Goal: Information Seeking & Learning: Check status

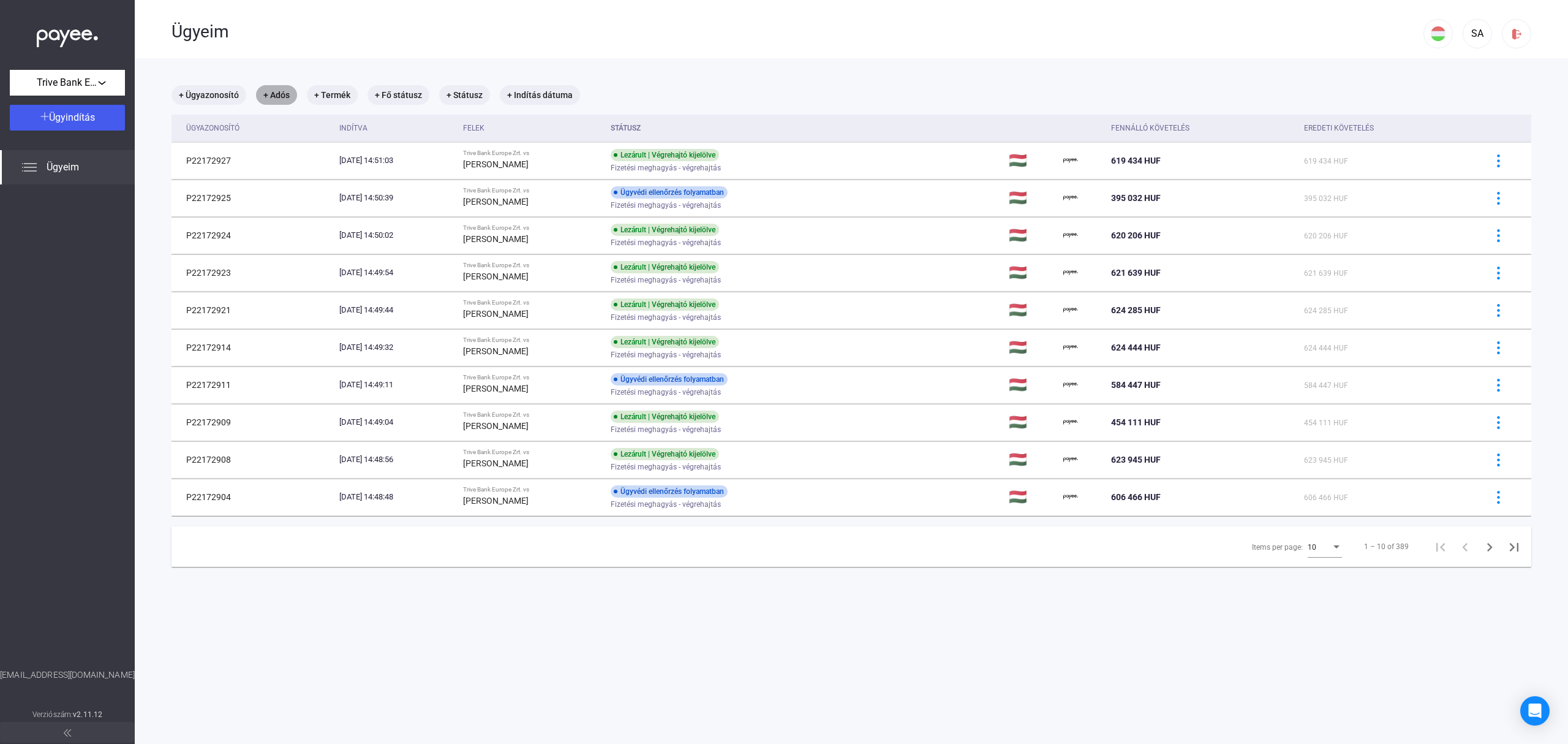
click at [282, 94] on mat-chip "+ Adós" at bounding box center [277, 95] width 41 height 19
type input "******"
click button "Szűrés" at bounding box center [358, 164] width 184 height 26
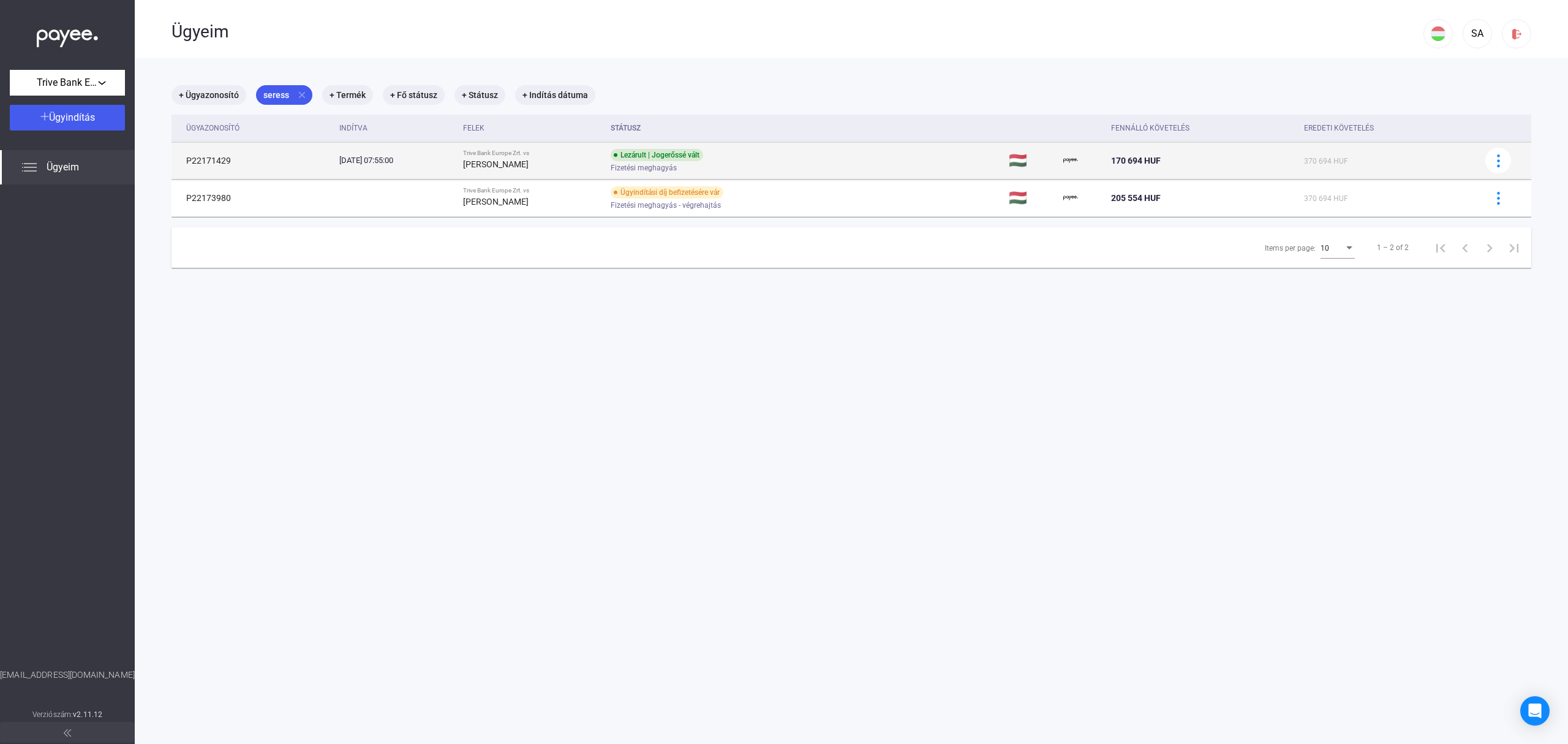
click at [677, 167] on span "Fizetési meghagyás" at bounding box center [644, 168] width 66 height 15
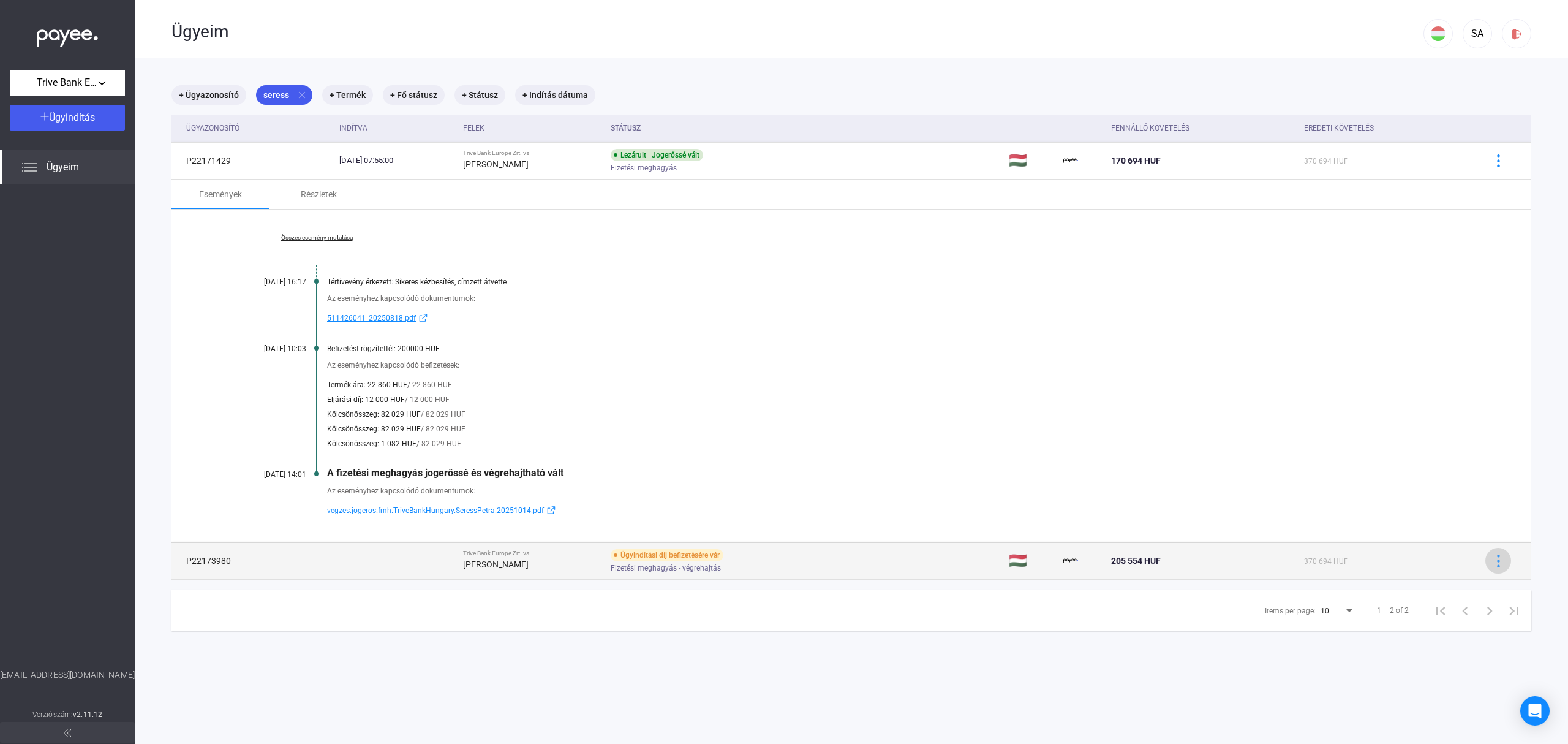
click at [1489, 559] on div at bounding box center [1498, 561] width 18 height 13
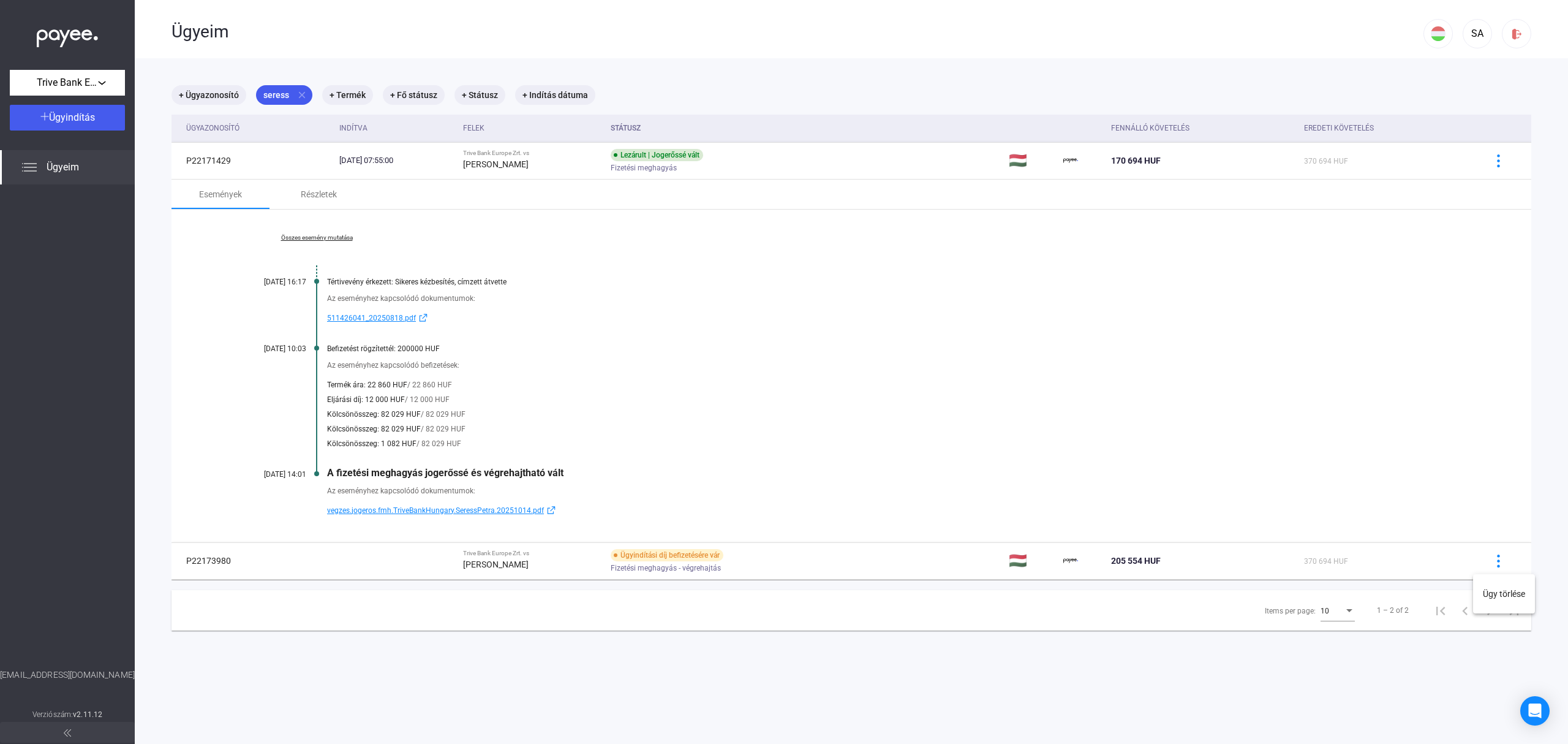
click at [1269, 413] on div at bounding box center [784, 372] width 1568 height 744
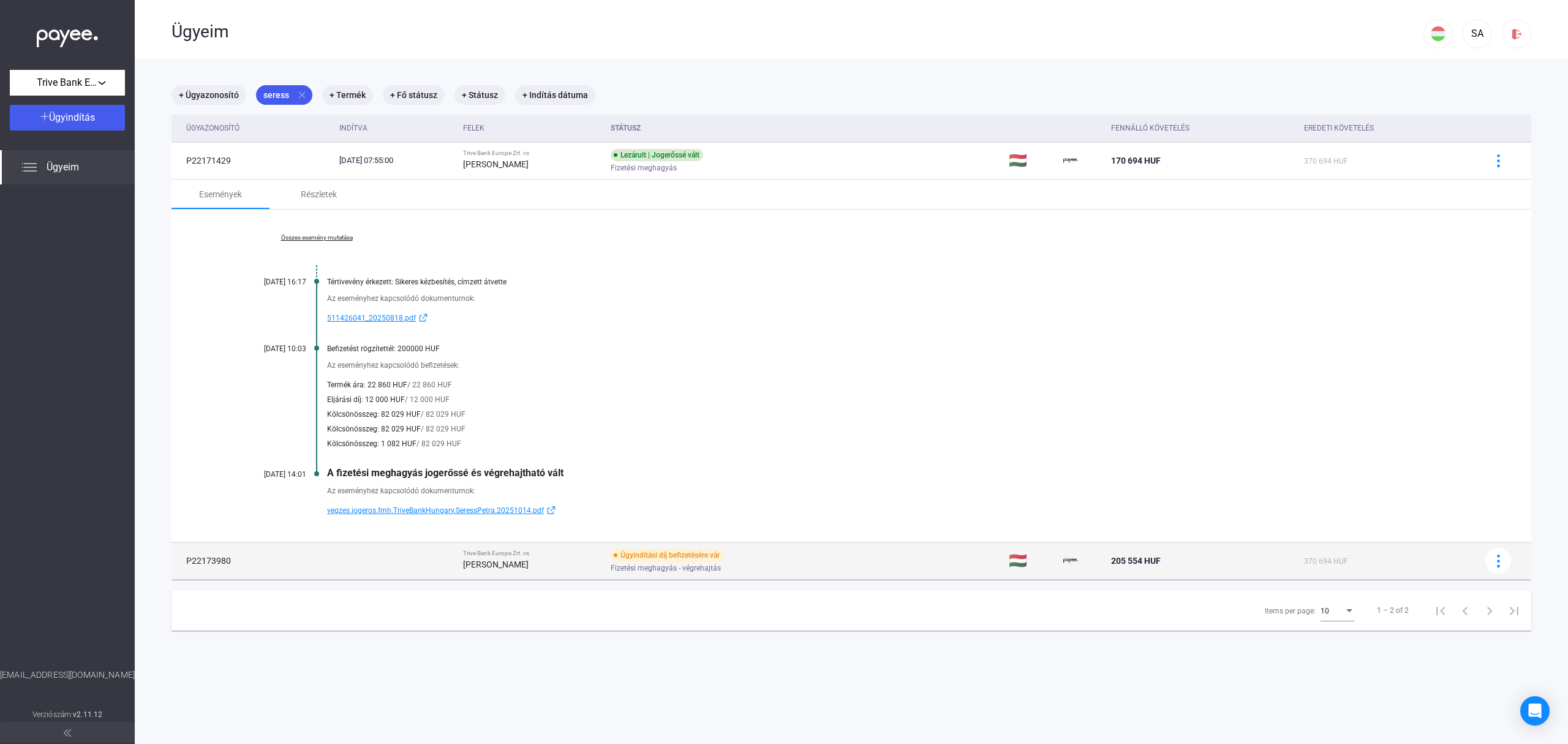
click at [721, 564] on span "Fizetési meghagyás - végrehajtás" at bounding box center [666, 568] width 110 height 15
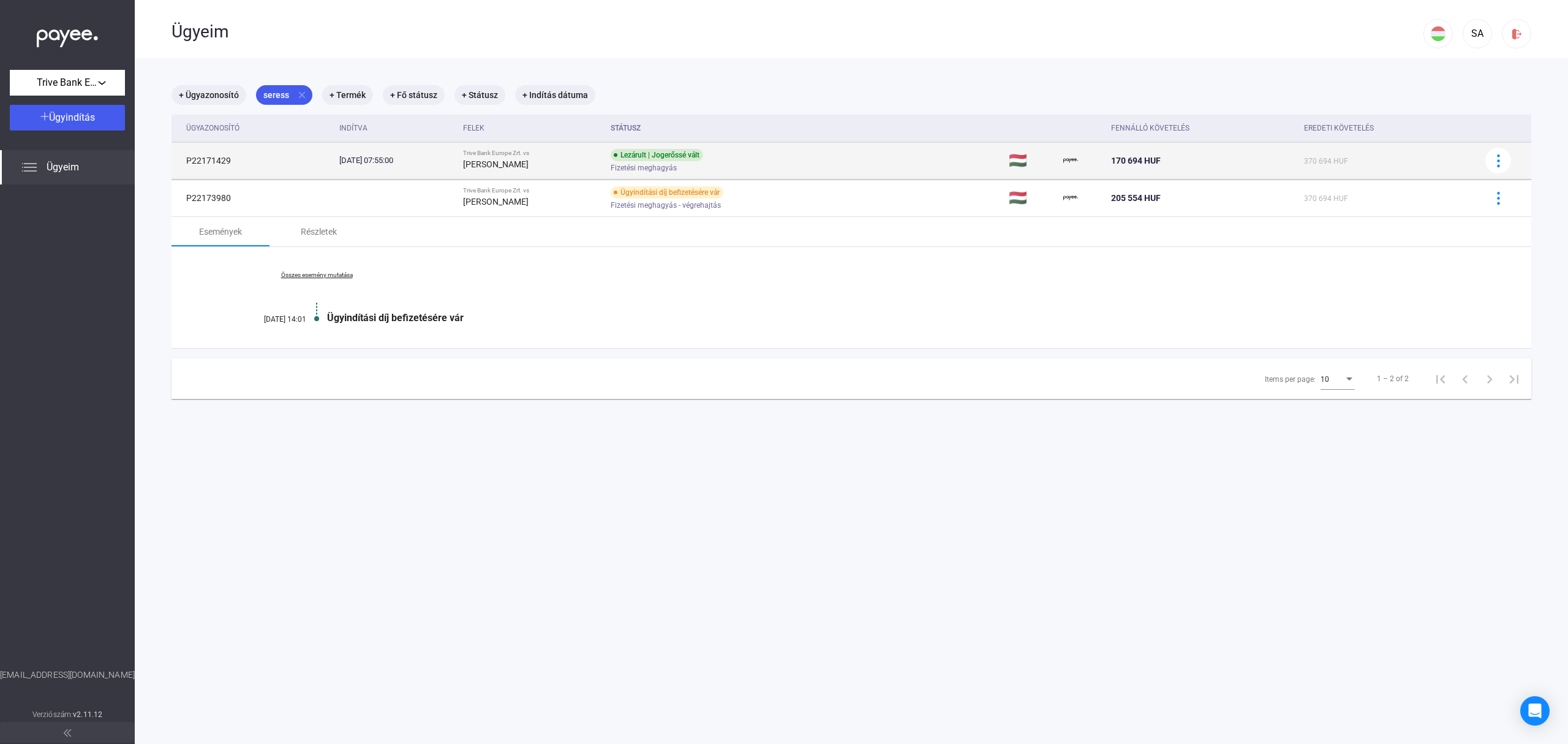
click at [507, 164] on strong "[PERSON_NAME]" at bounding box center [496, 164] width 66 height 10
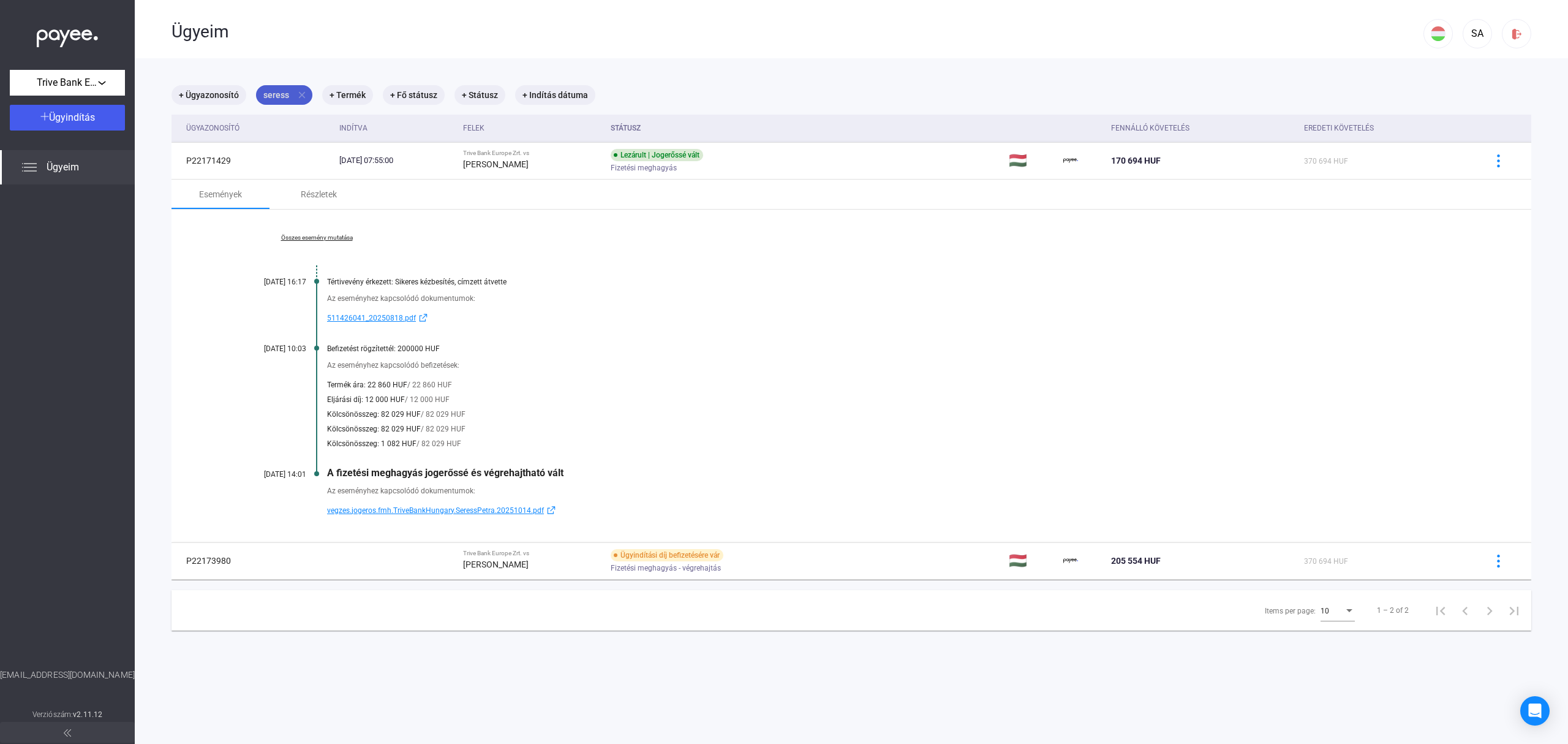
click at [303, 96] on mat-icon "close" at bounding box center [301, 95] width 11 height 11
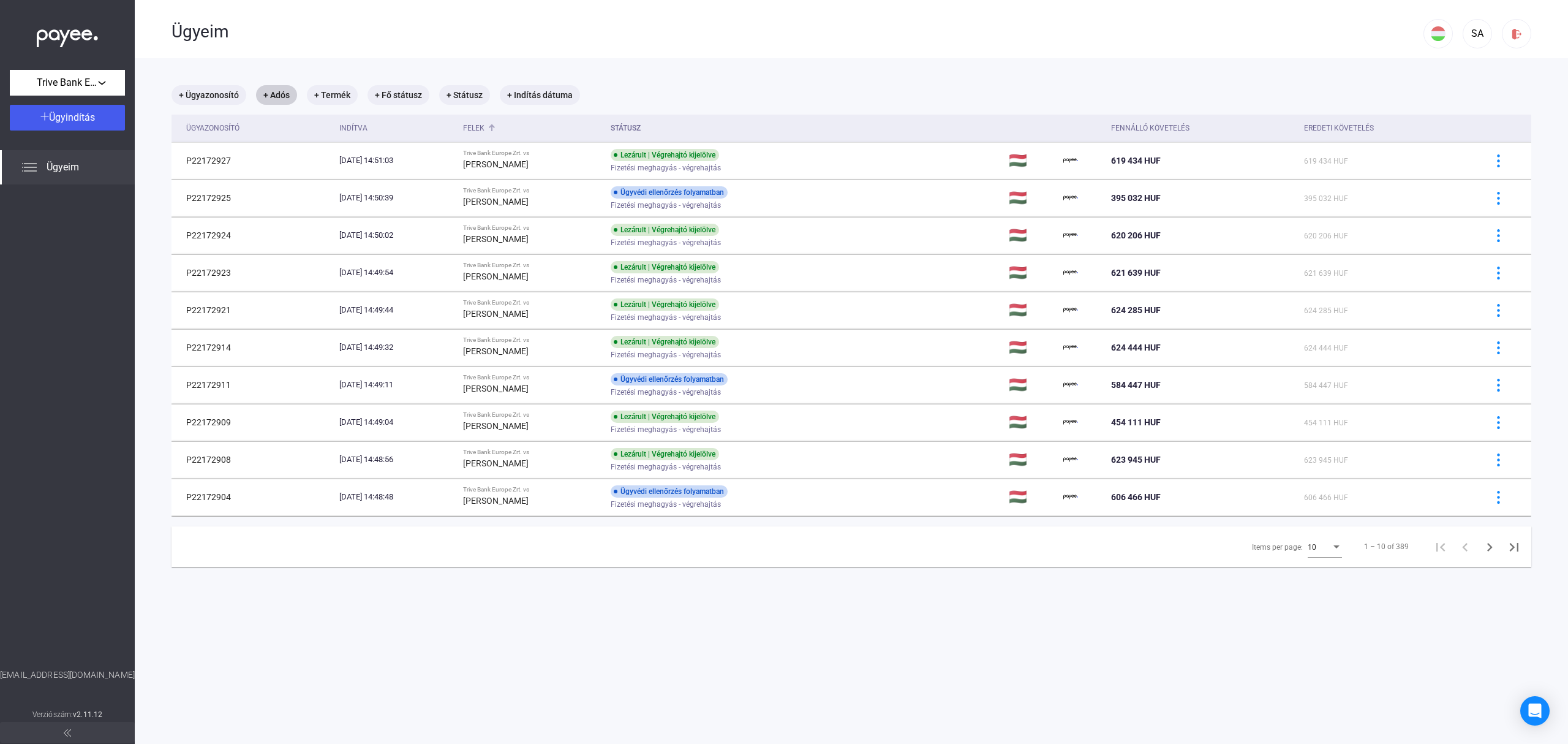
click at [485, 132] on div "Felek" at bounding box center [473, 128] width 21 height 15
click at [1308, 550] on div "10" at bounding box center [1319, 547] width 23 height 15
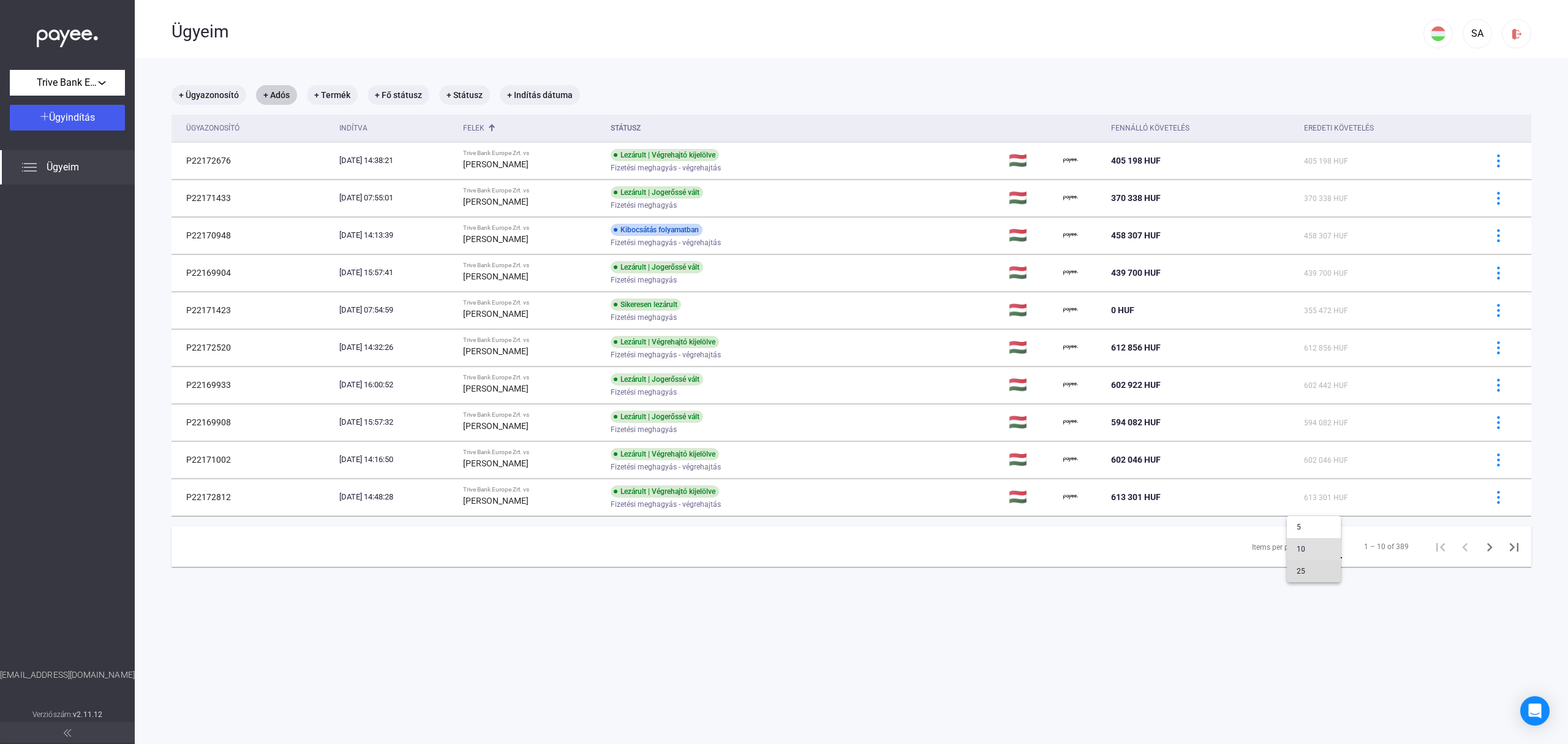
click at [1311, 574] on span "25" at bounding box center [1314, 571] width 34 height 15
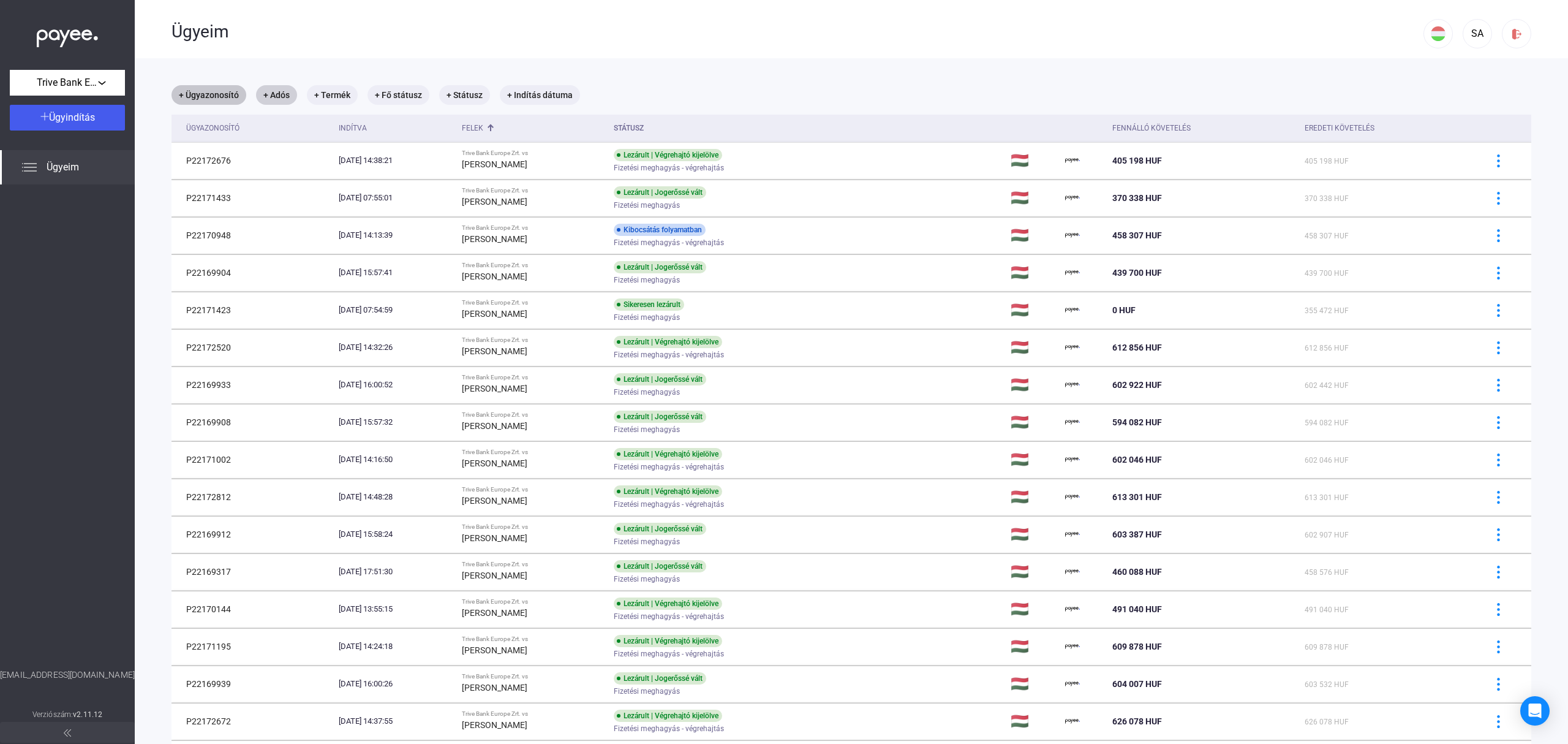
click at [199, 93] on mat-chip "+ Ügyazonosító" at bounding box center [209, 95] width 75 height 19
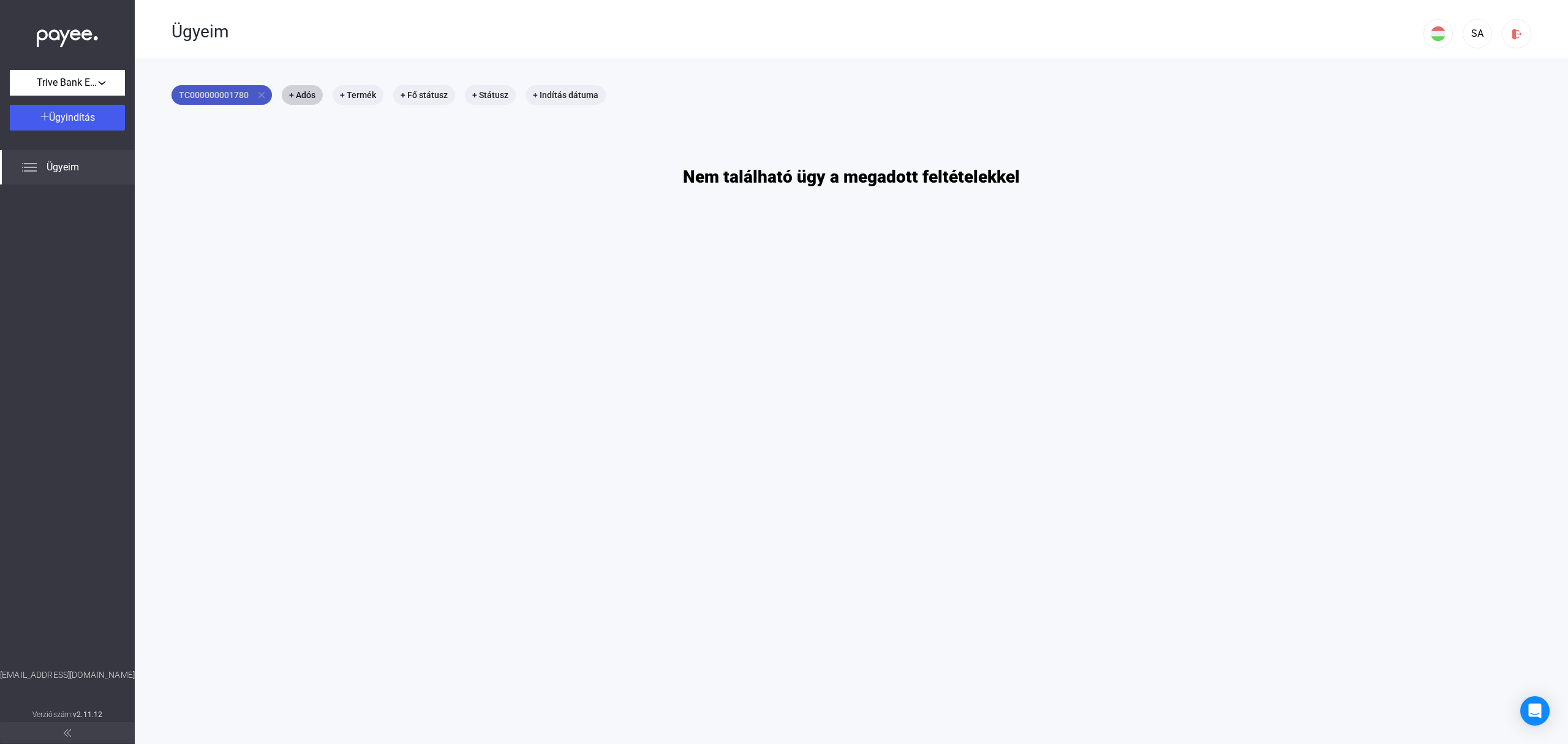
click at [236, 96] on mat-chip "TC000000001780 close" at bounding box center [222, 95] width 101 height 19
click at [197, 130] on input "**********" at bounding box center [273, 132] width 184 height 26
click at [230, 173] on button "Szűrés" at bounding box center [273, 164] width 184 height 26
click at [201, 91] on mat-chip "TC000000001780 close" at bounding box center [222, 95] width 101 height 19
drag, startPoint x: 207, startPoint y: 131, endPoint x: 152, endPoint y: 136, distance: 55.2
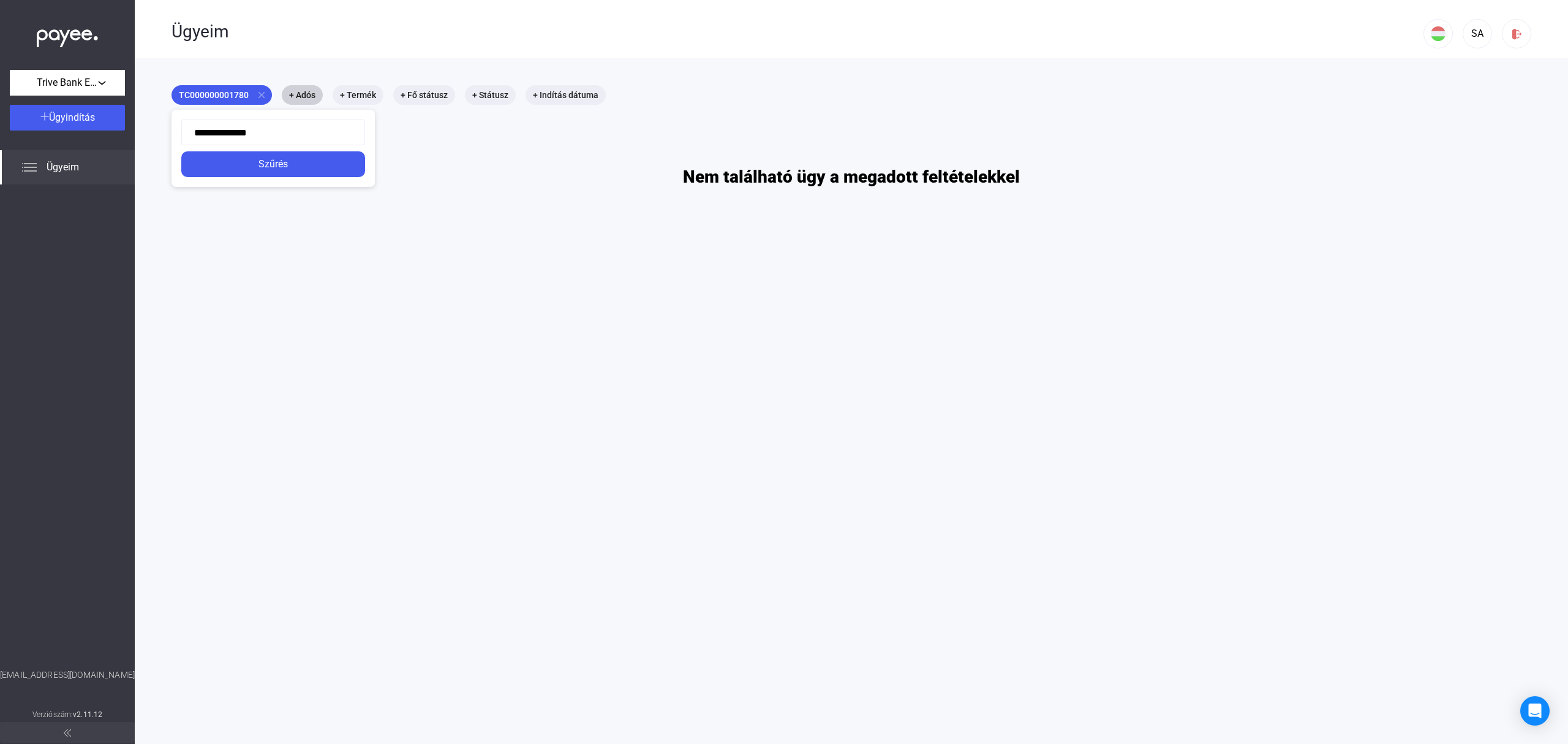
click at [172, 105] on div "**********" at bounding box center [222, 105] width 101 height 0
type input "**********"
click button "Szűrés" at bounding box center [273, 164] width 184 height 26
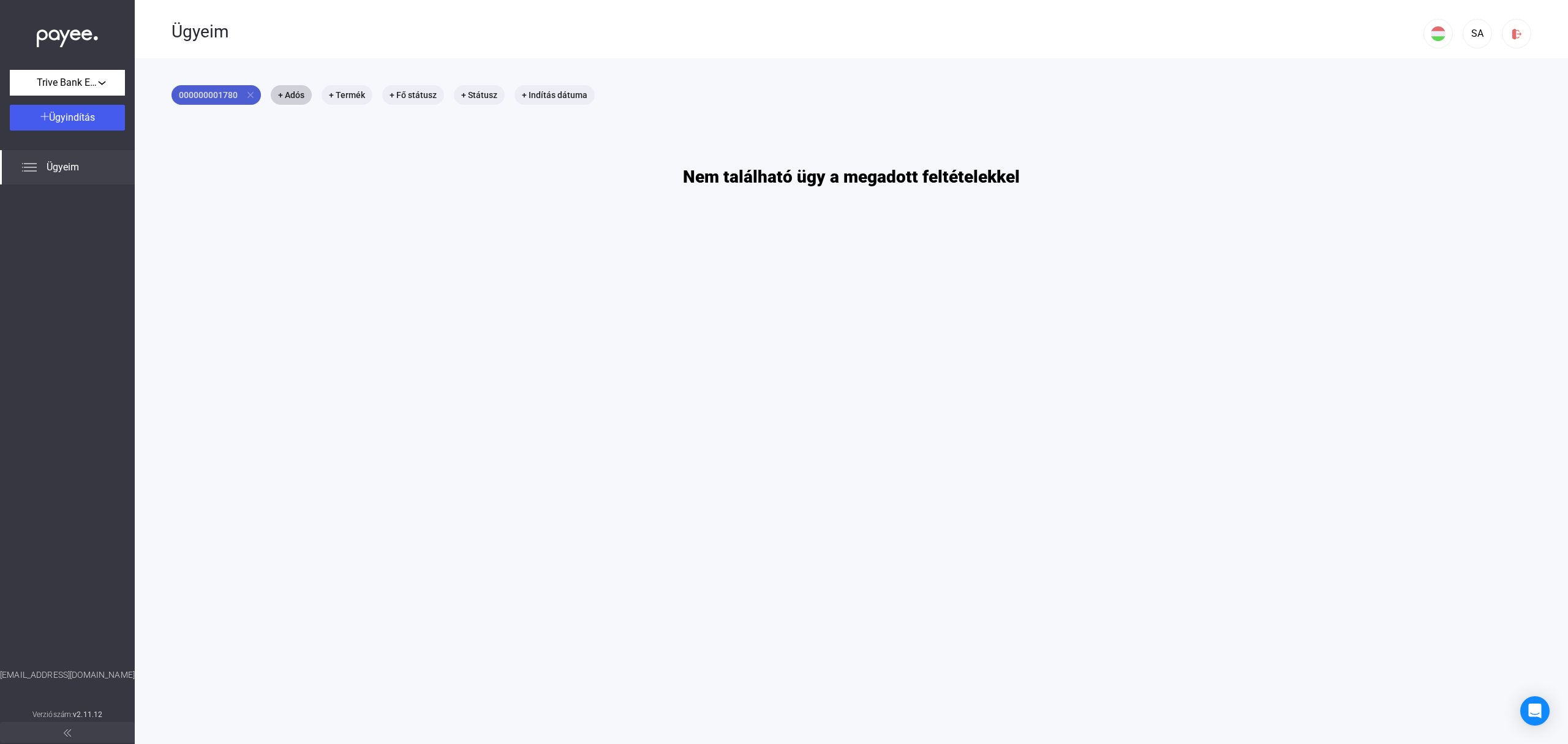
click at [248, 93] on mat-icon "close" at bounding box center [250, 95] width 11 height 11
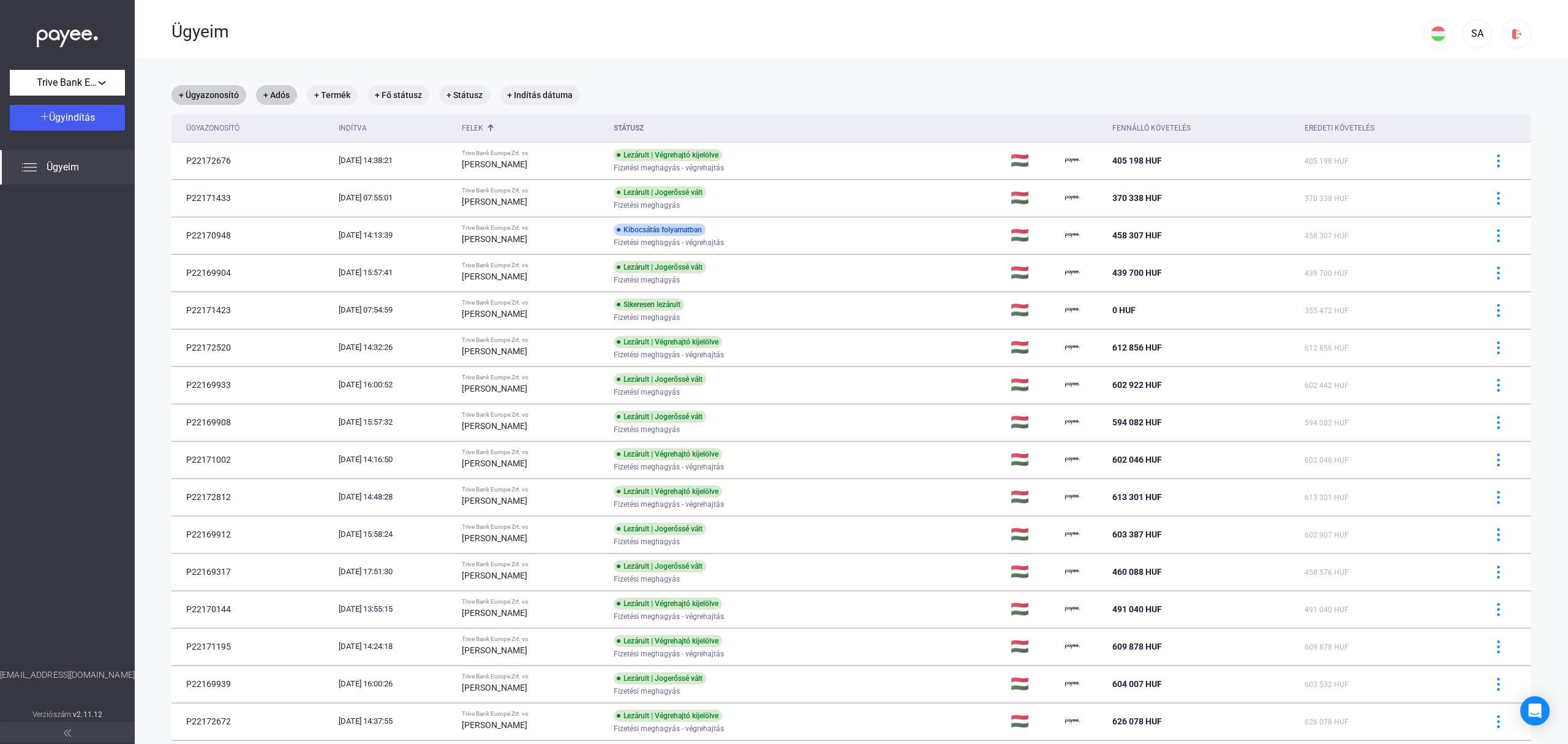
click at [687, 126] on th "Státusz" at bounding box center [807, 128] width 397 height 28
click at [456, 92] on mat-chip "+ Státusz" at bounding box center [464, 95] width 51 height 19
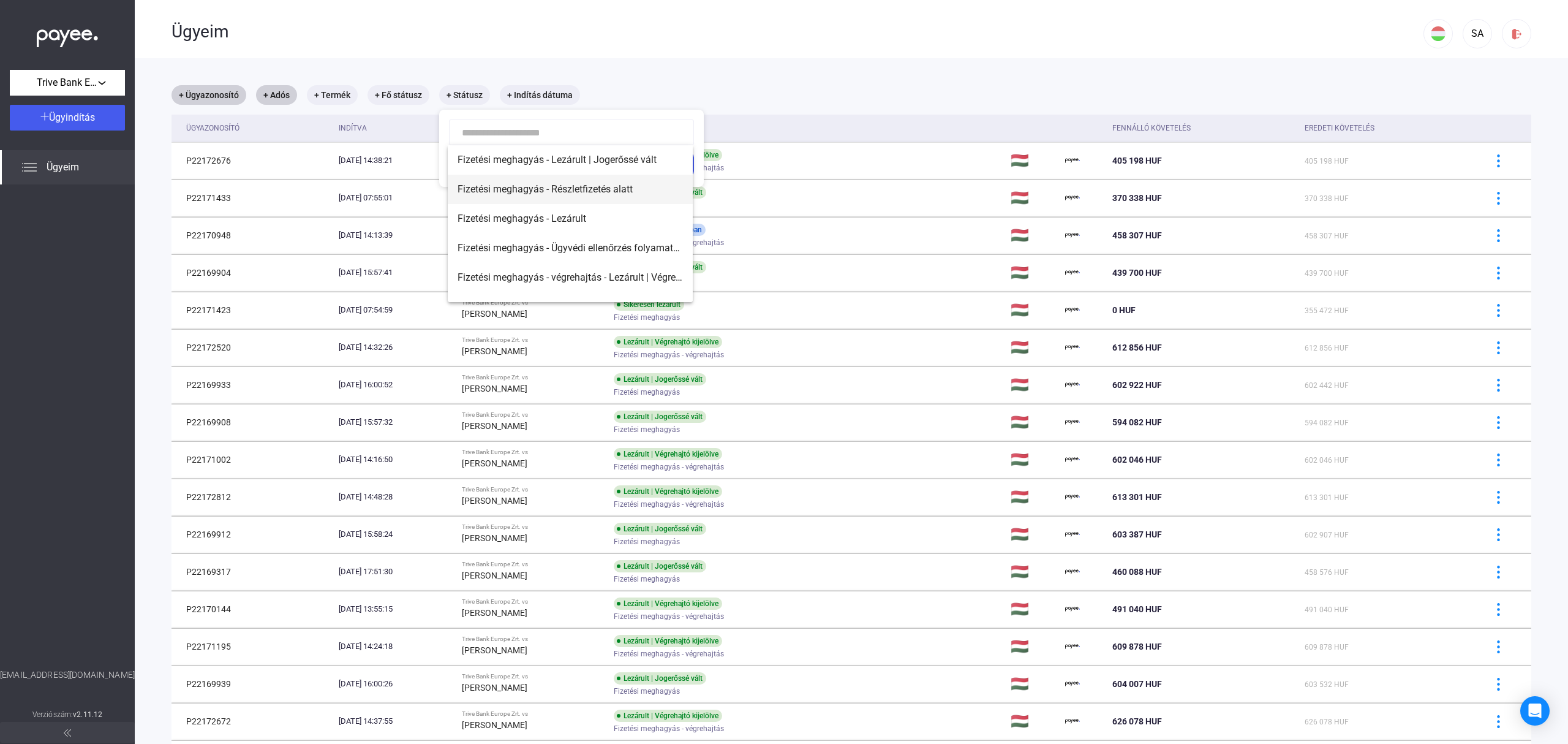
click at [577, 195] on span "Fizetési meghagyás - Részletfizetés alatt" at bounding box center [570, 189] width 225 height 15
type input "**********"
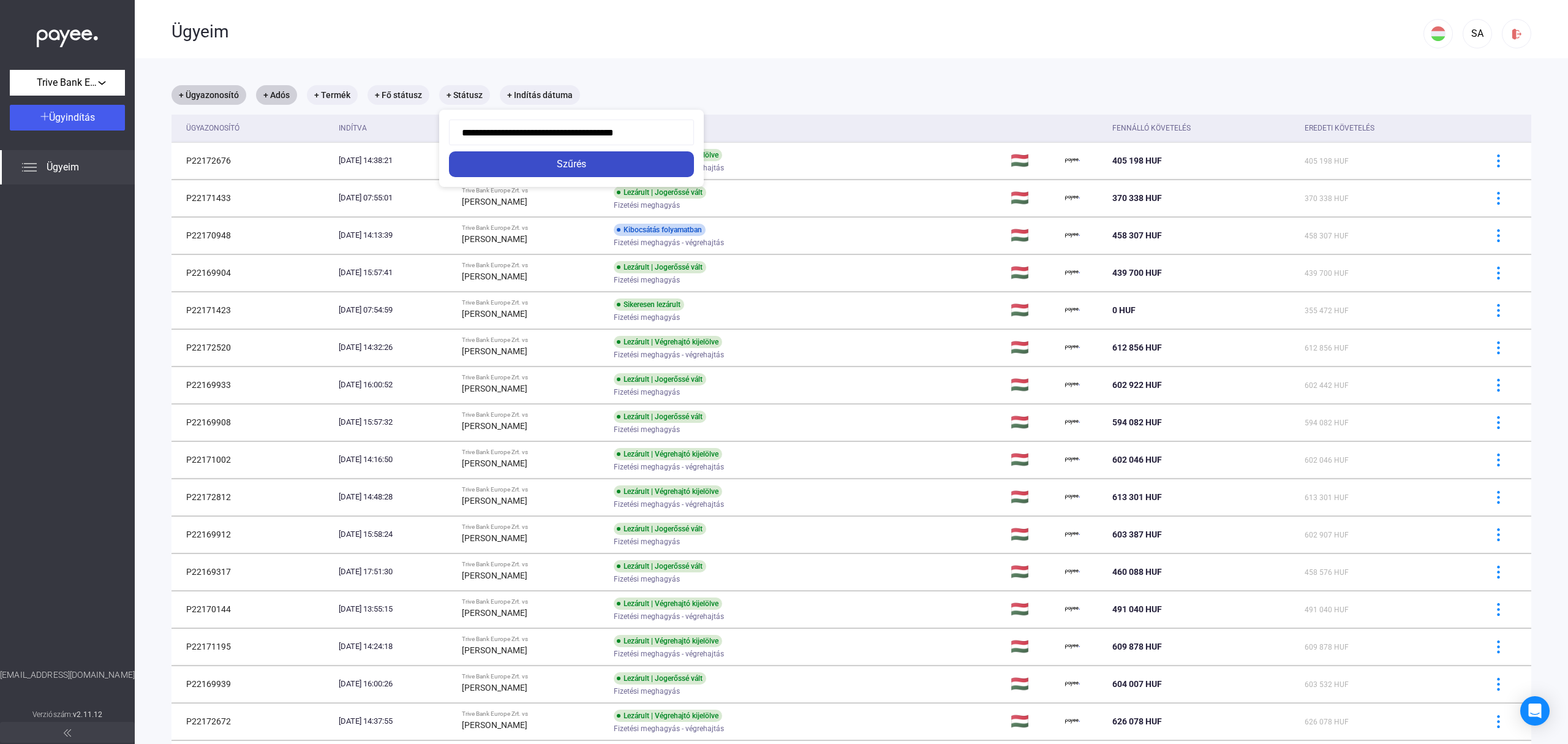
click at [646, 165] on div "Szűrés" at bounding box center [571, 164] width 238 height 15
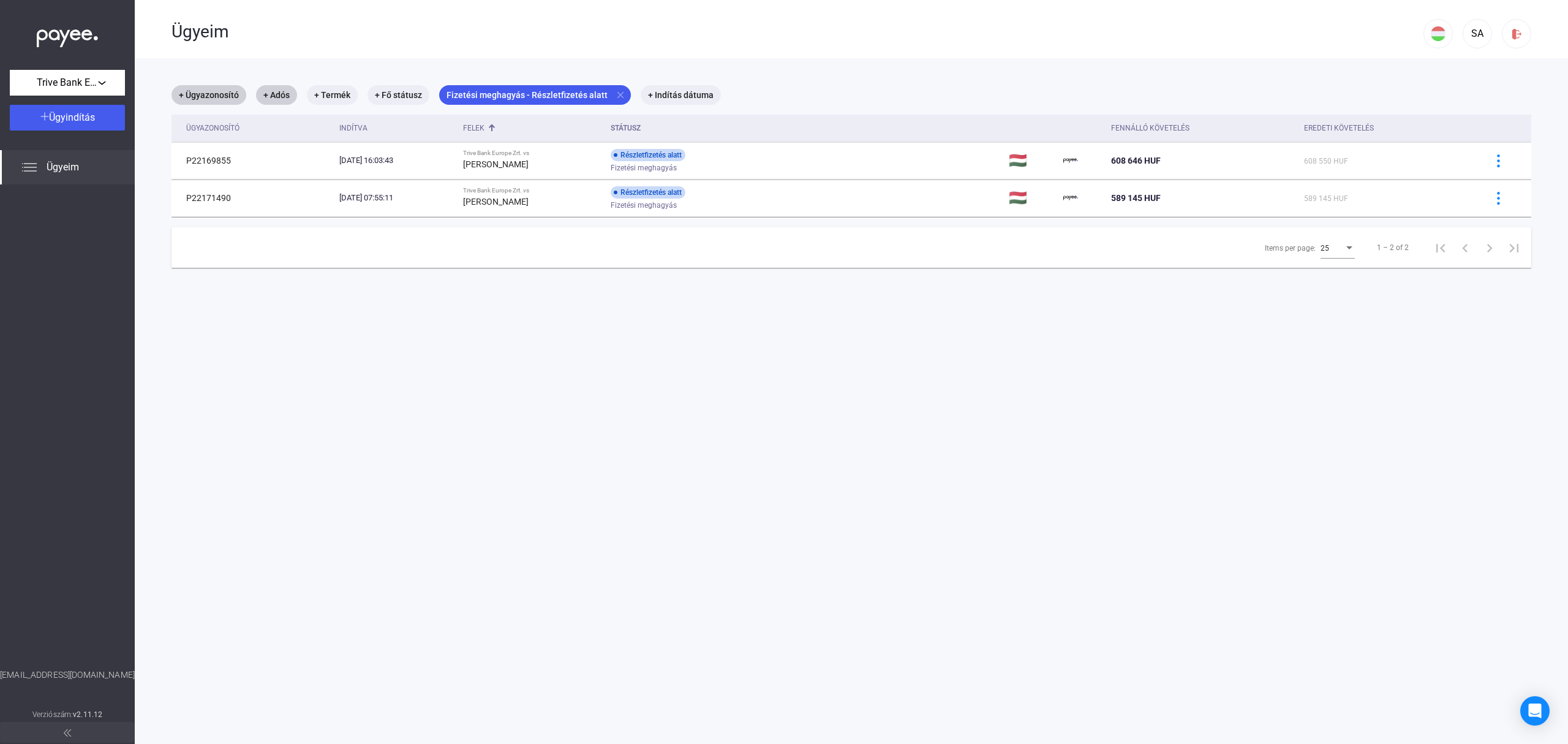
click at [485, 127] on div "Felek" at bounding box center [473, 128] width 21 height 15
click at [615, 94] on mat-icon "close" at bounding box center [620, 95] width 11 height 11
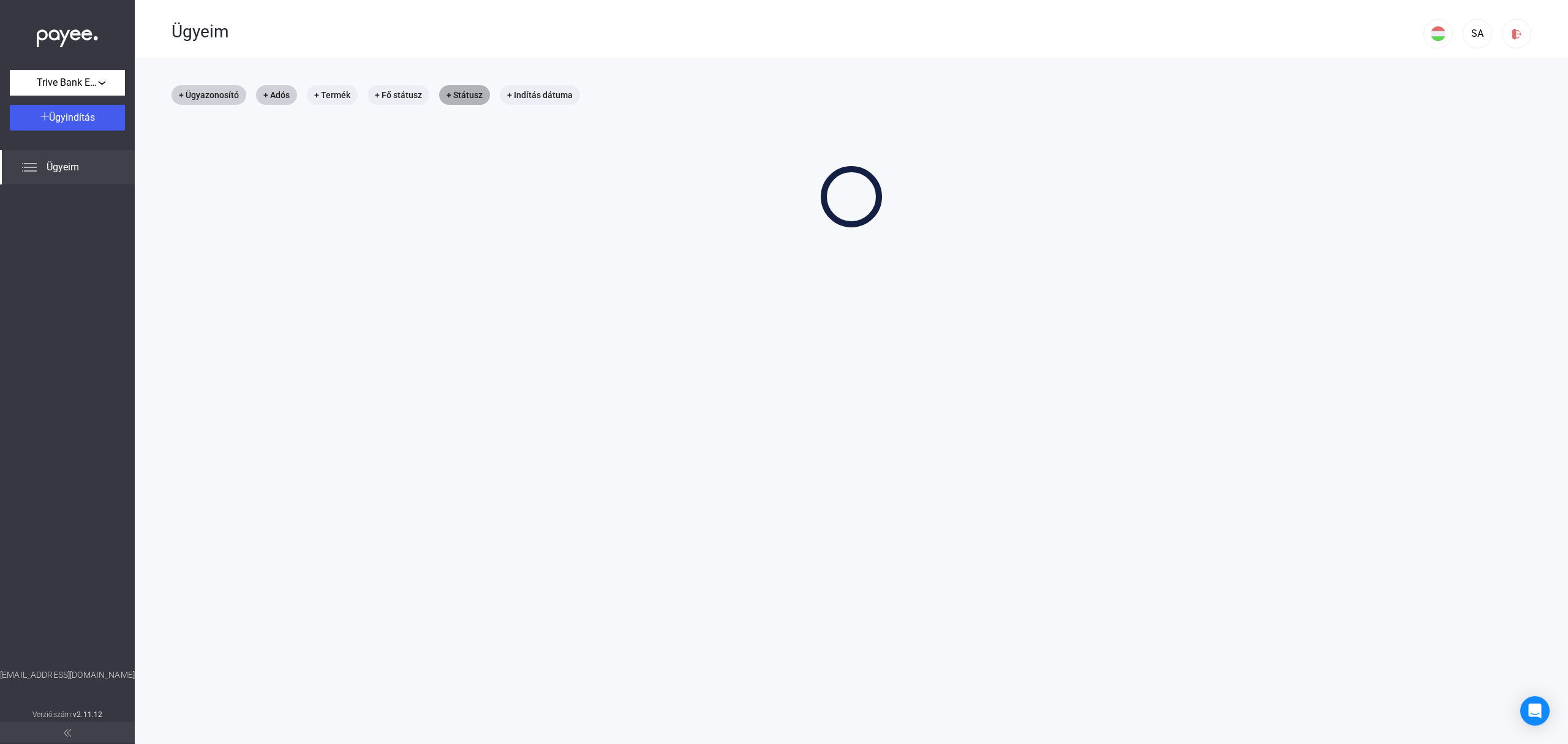
click at [443, 96] on mat-chip "+ Státusz" at bounding box center [464, 95] width 51 height 19
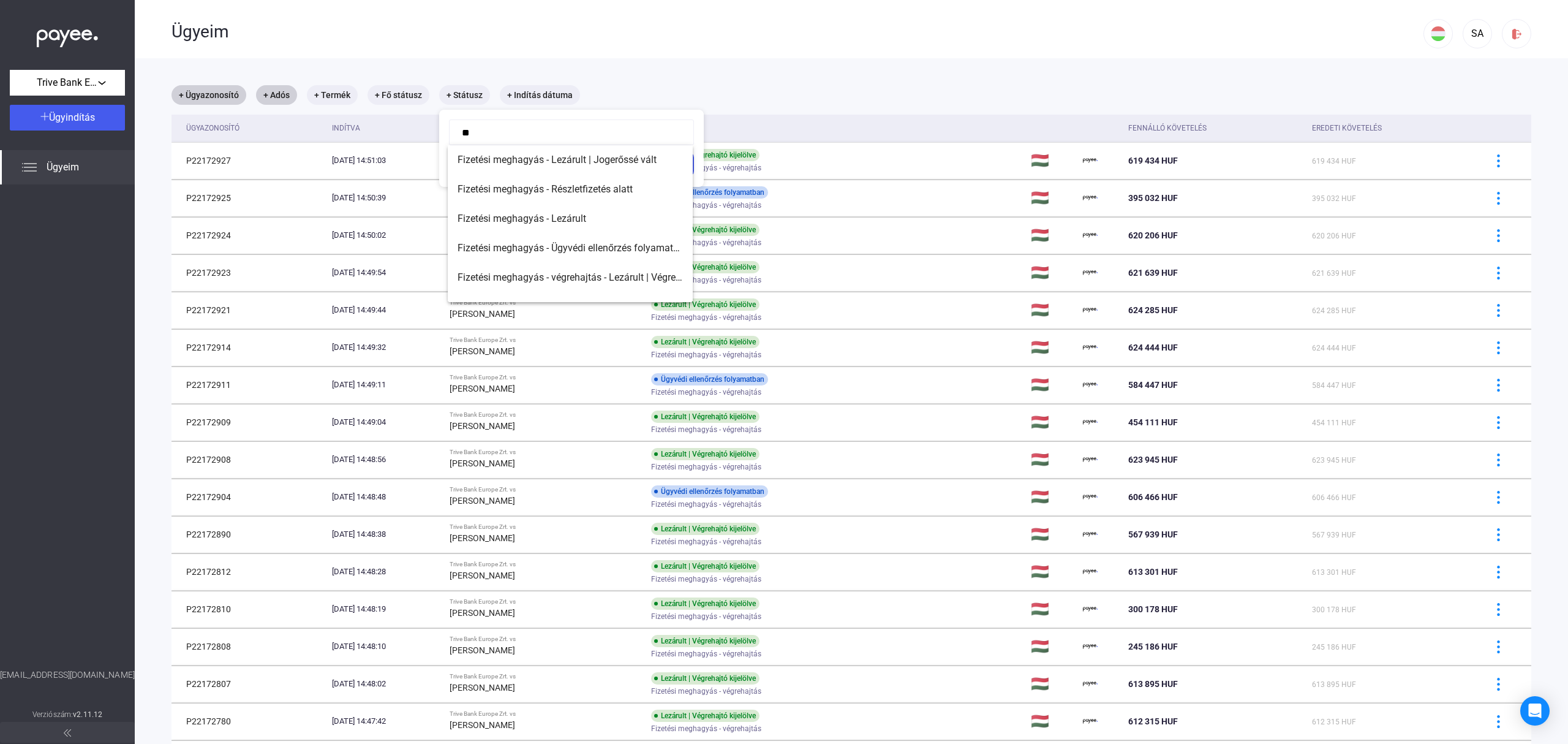
type input "*"
click at [565, 245] on span "Fizetési meghagyás - Ügyvédi ellenőrzés folyamatban" at bounding box center [570, 248] width 225 height 15
type input "**********"
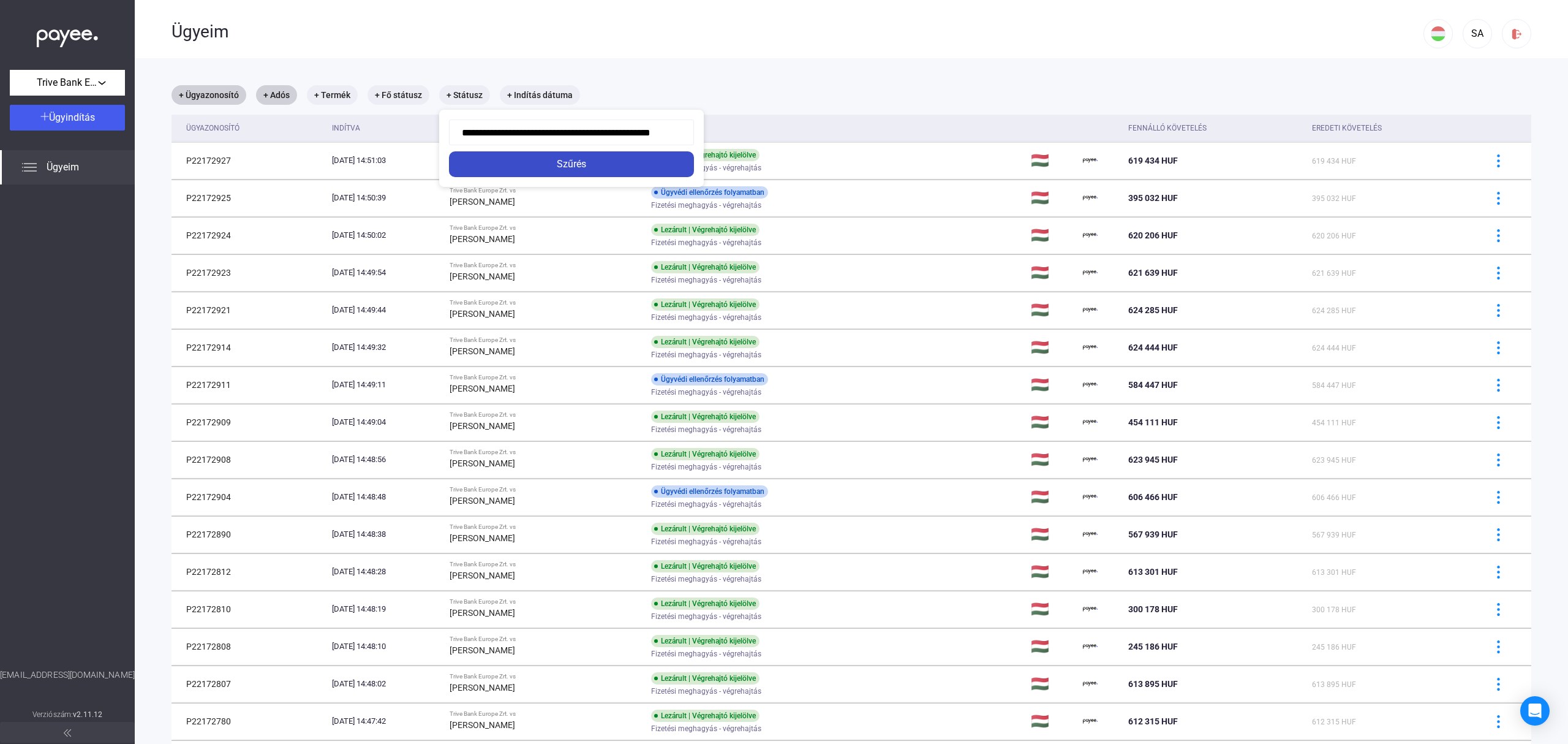
click at [581, 170] on div "Szűrés" at bounding box center [571, 164] width 238 height 15
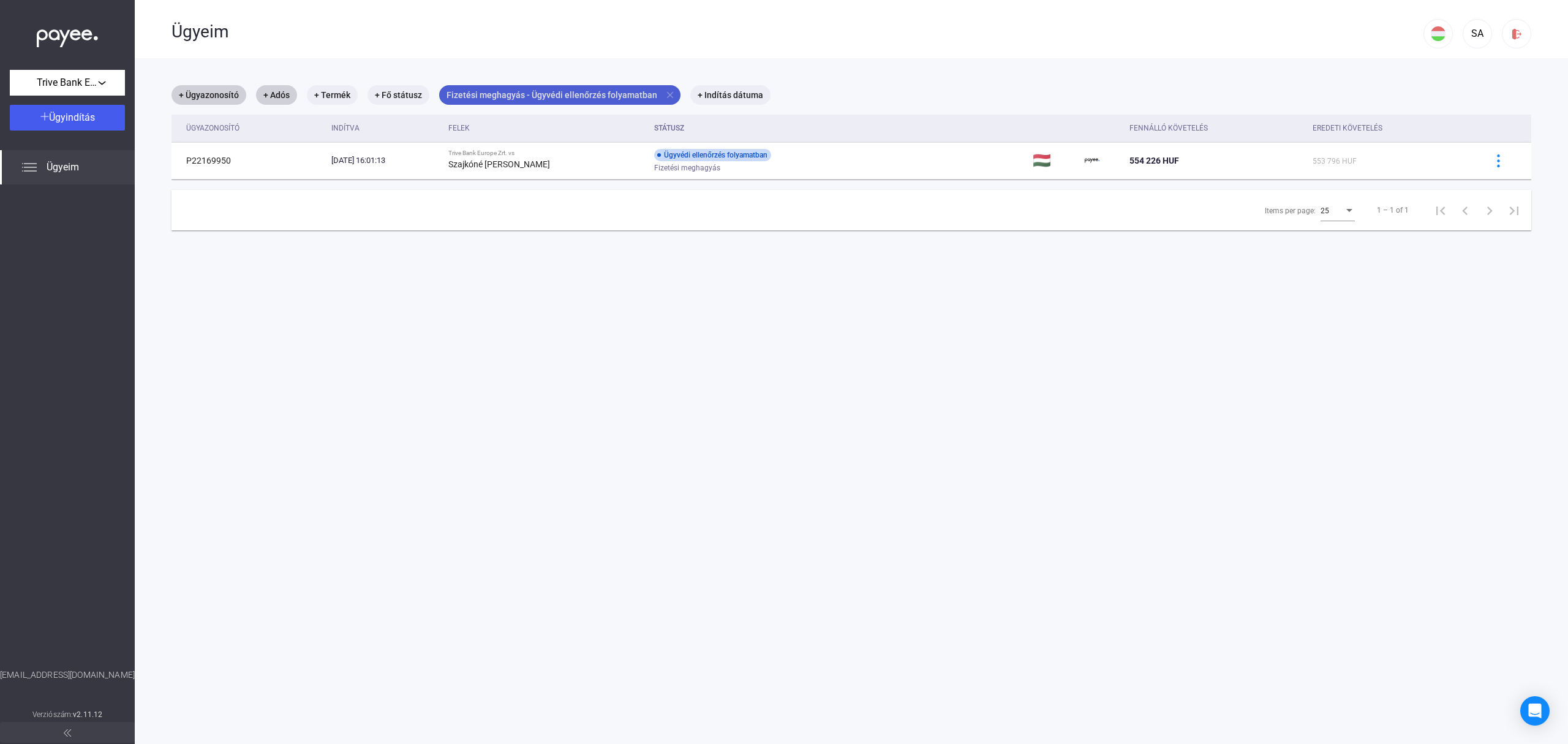
click at [665, 91] on mat-icon "close" at bounding box center [670, 95] width 11 height 11
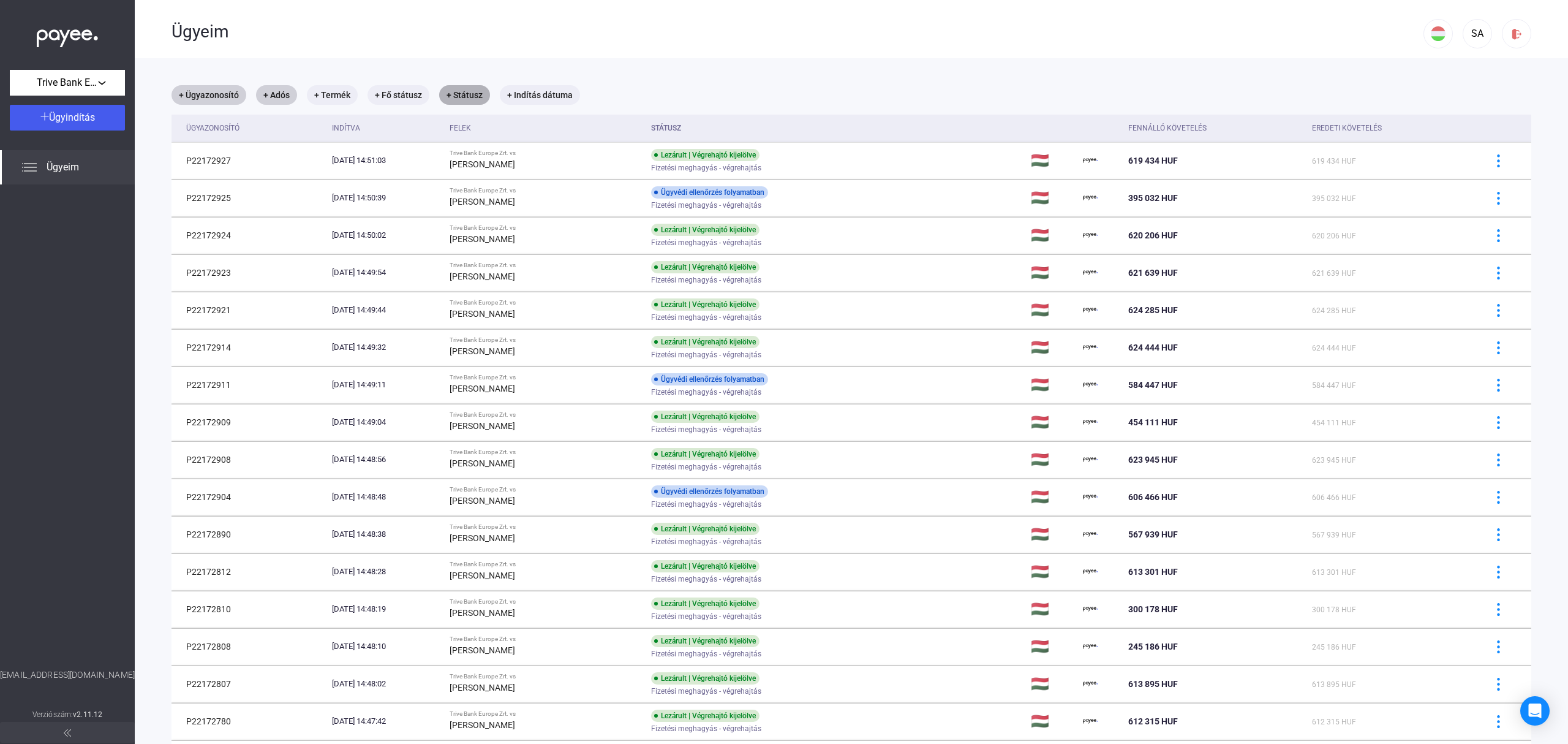
click at [469, 96] on mat-chip "+ Státusz" at bounding box center [464, 95] width 51 height 19
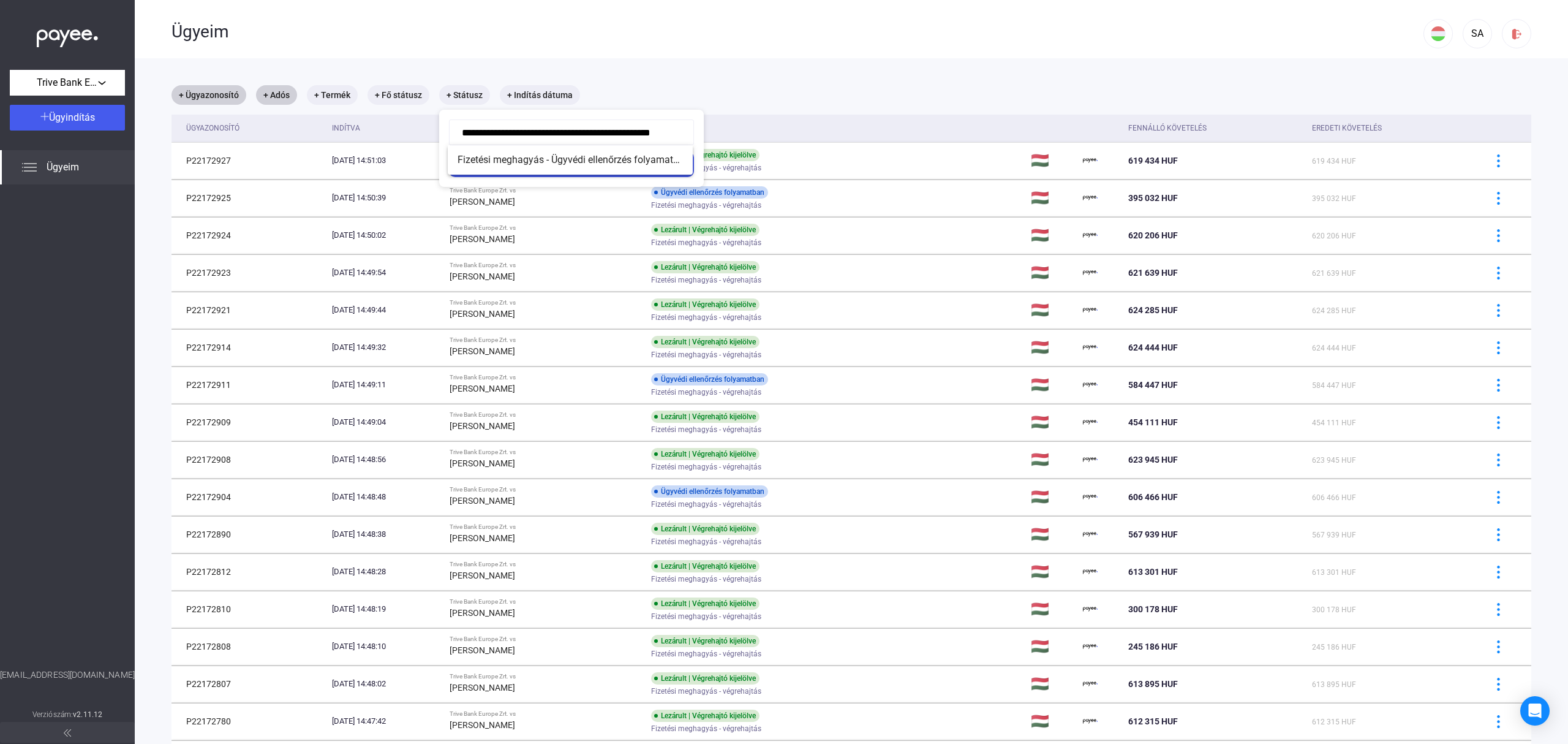
drag, startPoint x: 672, startPoint y: 130, endPoint x: 340, endPoint y: 160, distance: 333.4
click at [439, 105] on div "**********" at bounding box center [464, 105] width 51 height 0
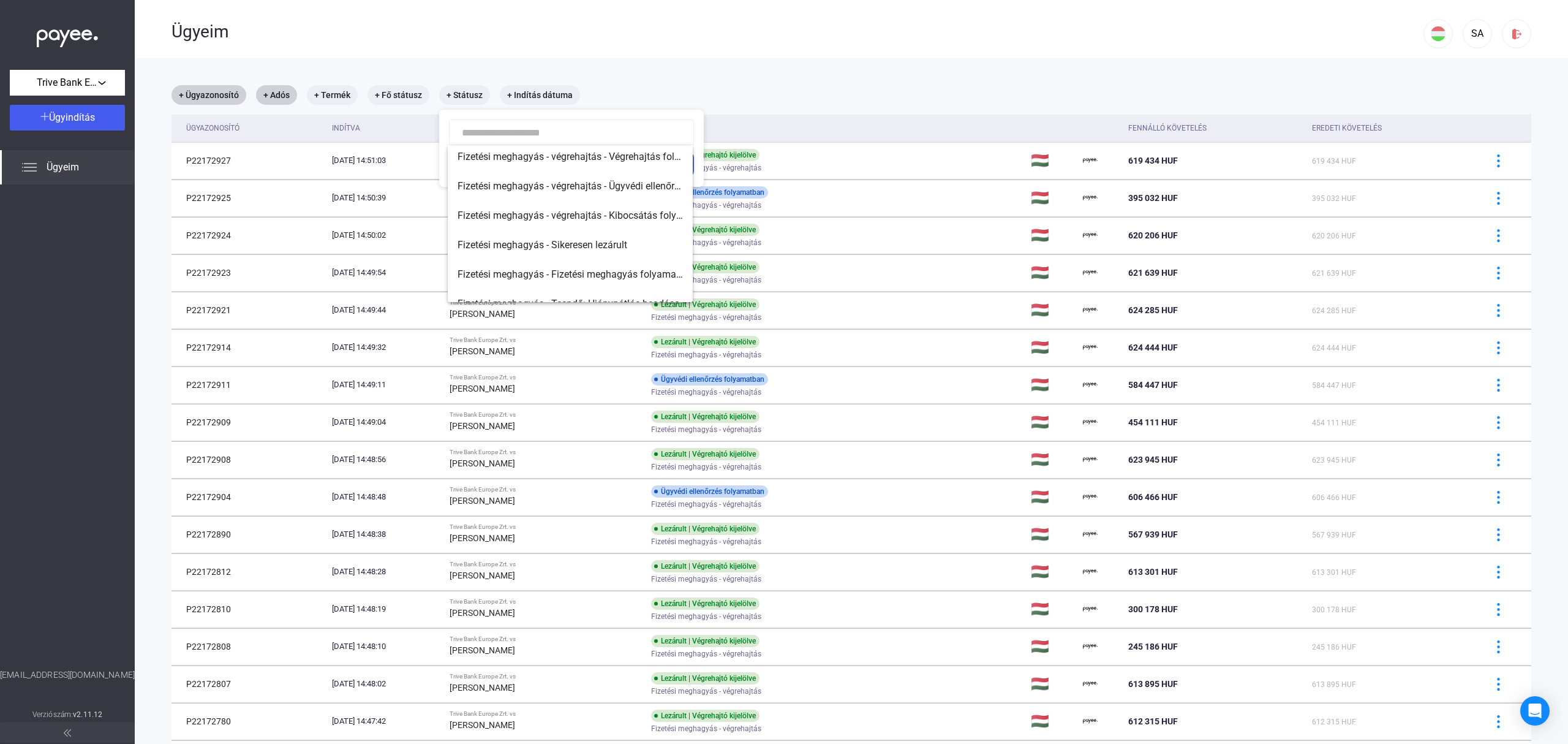
scroll to position [163, 0]
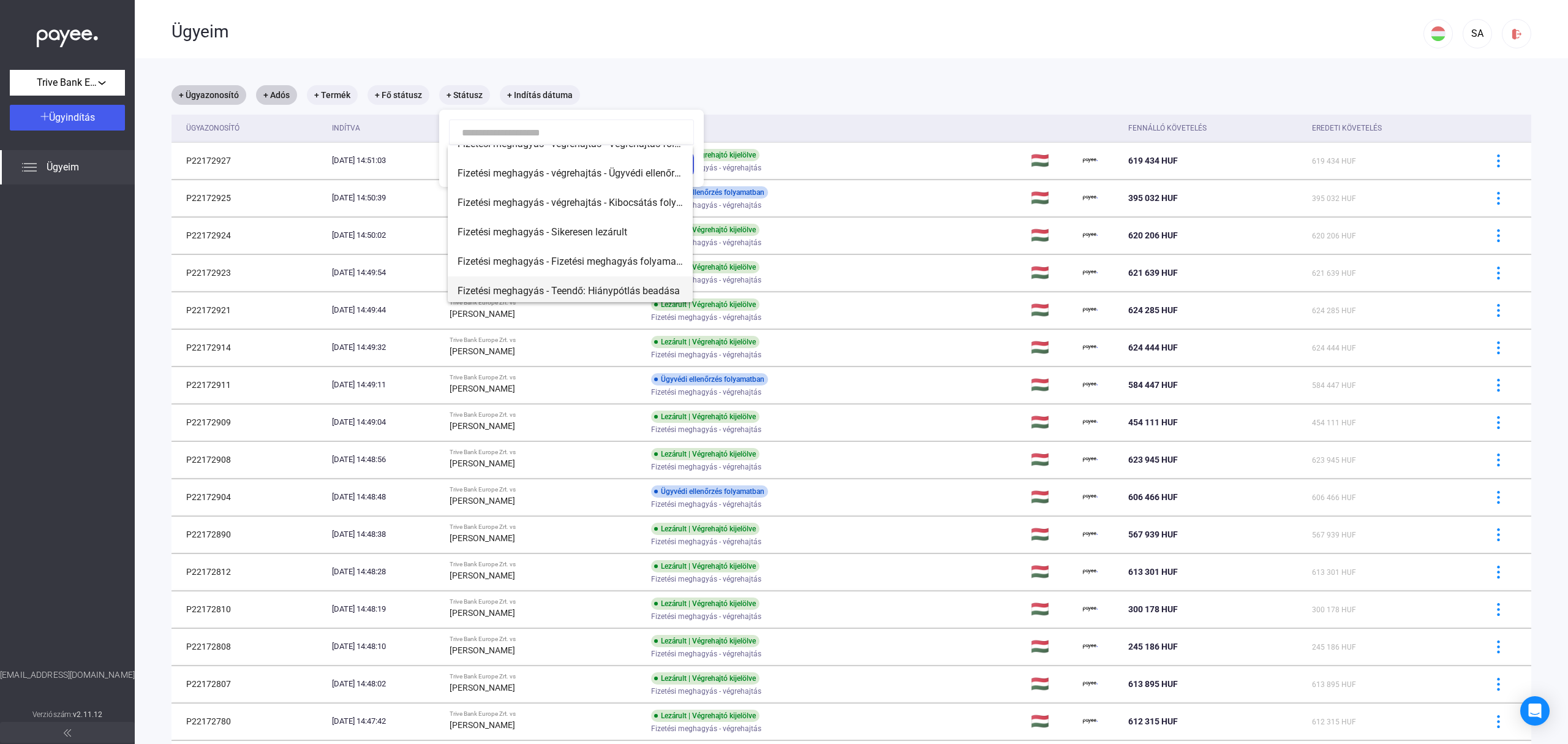
click at [587, 281] on mat-option "Fizetési meghagyás - Teendő: Hiánypótlás beadása" at bounding box center [571, 291] width 245 height 30
type input "**********"
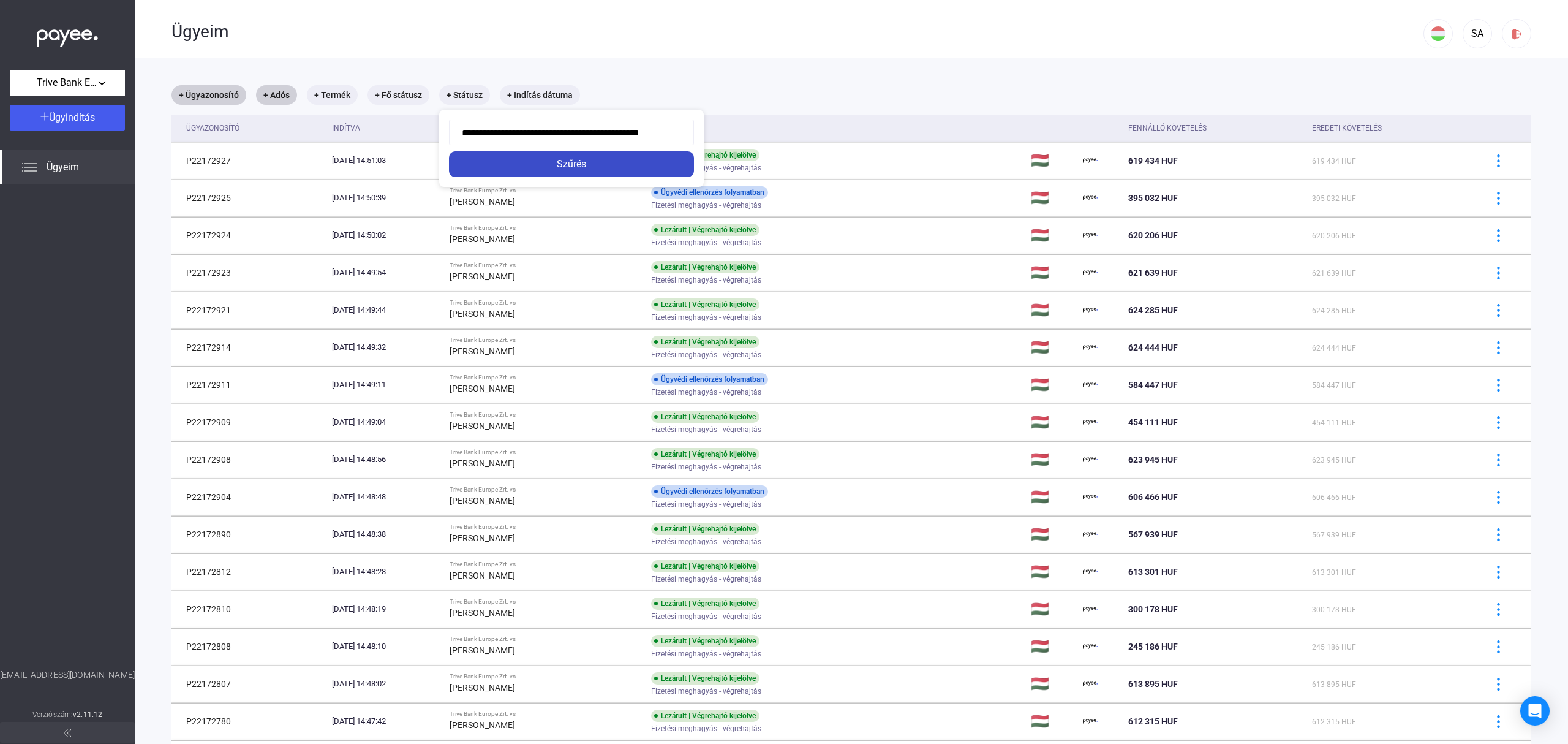
click at [580, 165] on div "Szűrés" at bounding box center [571, 164] width 238 height 15
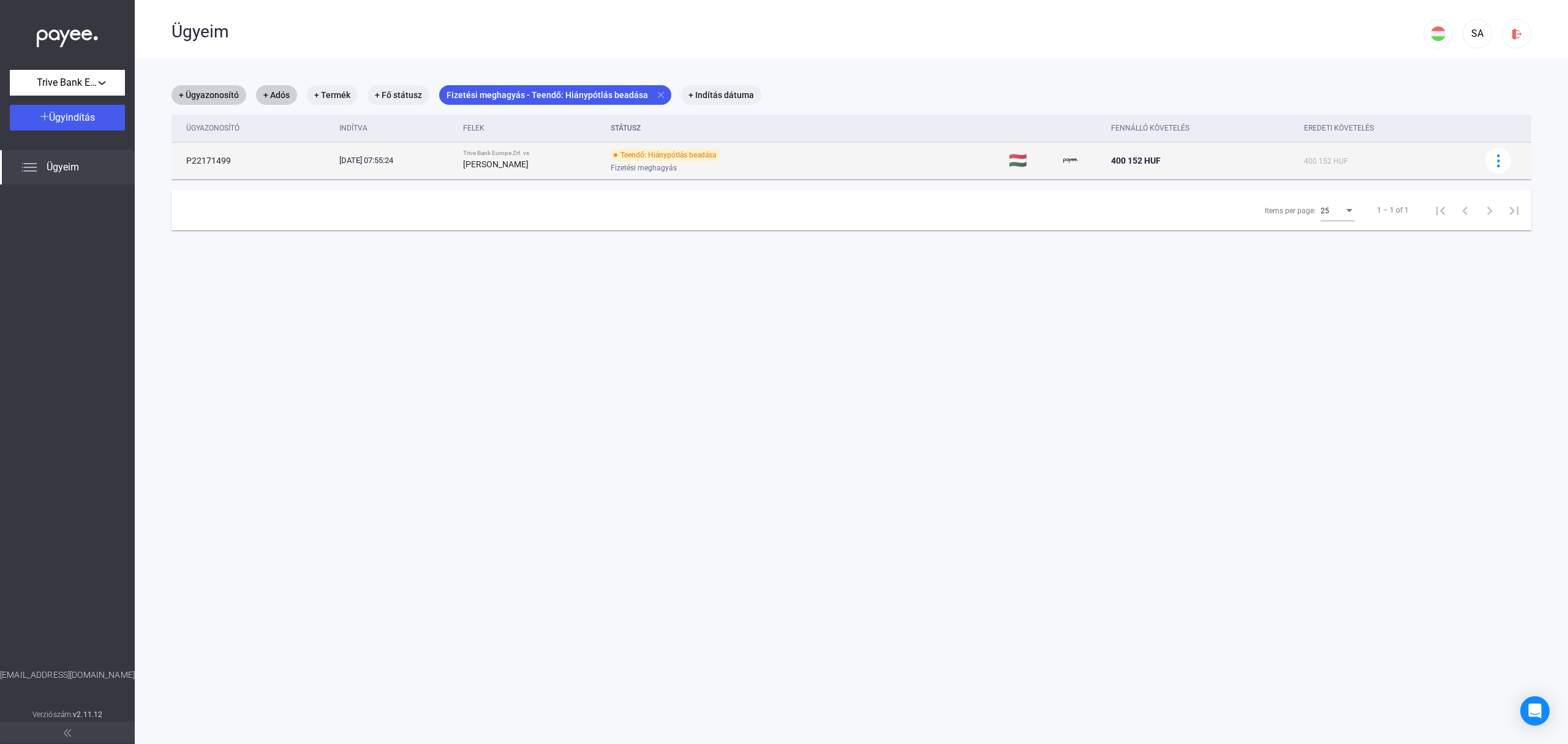
click at [601, 160] on div "[PERSON_NAME]" at bounding box center [532, 164] width 138 height 15
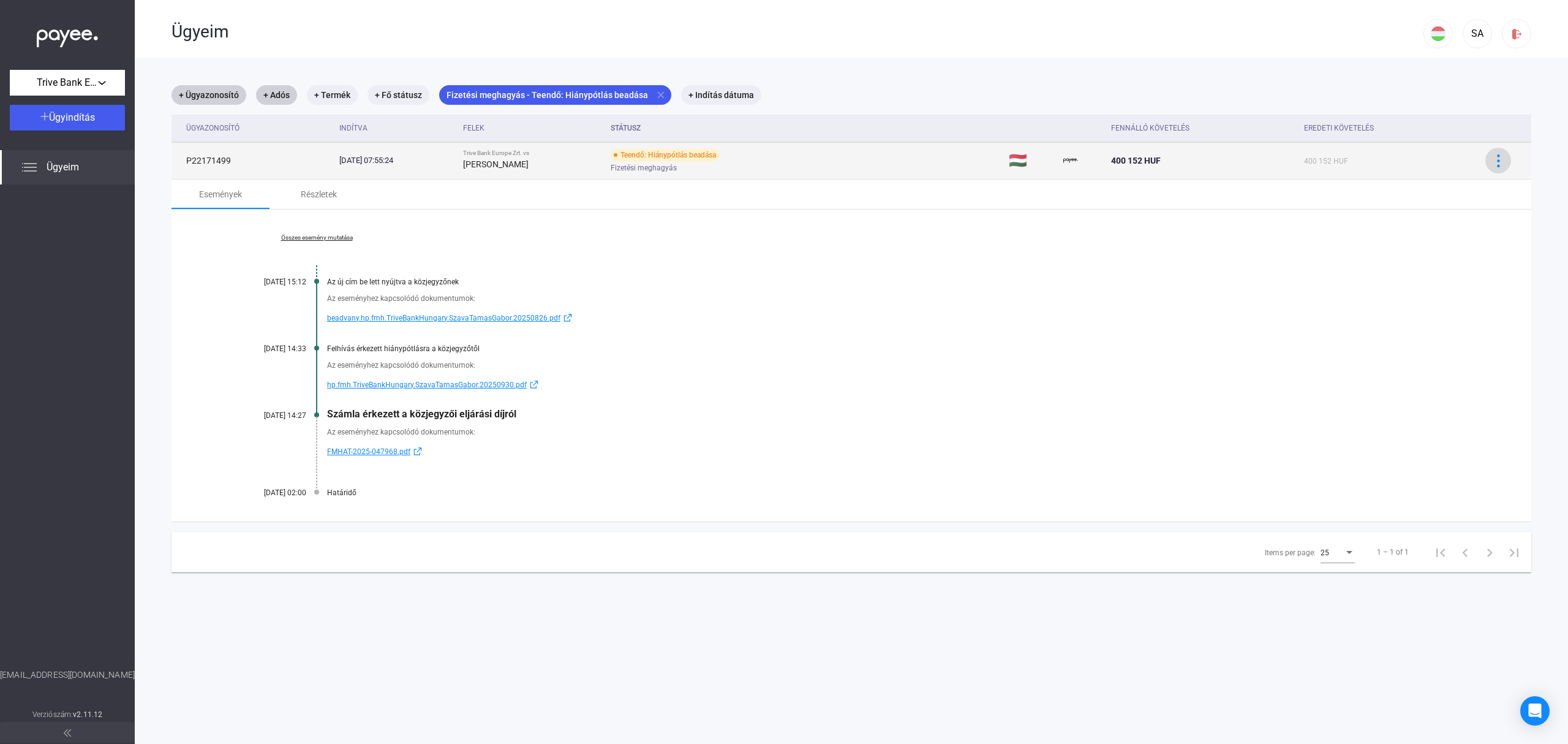
click at [1492, 165] on img at bounding box center [1499, 161] width 13 height 13
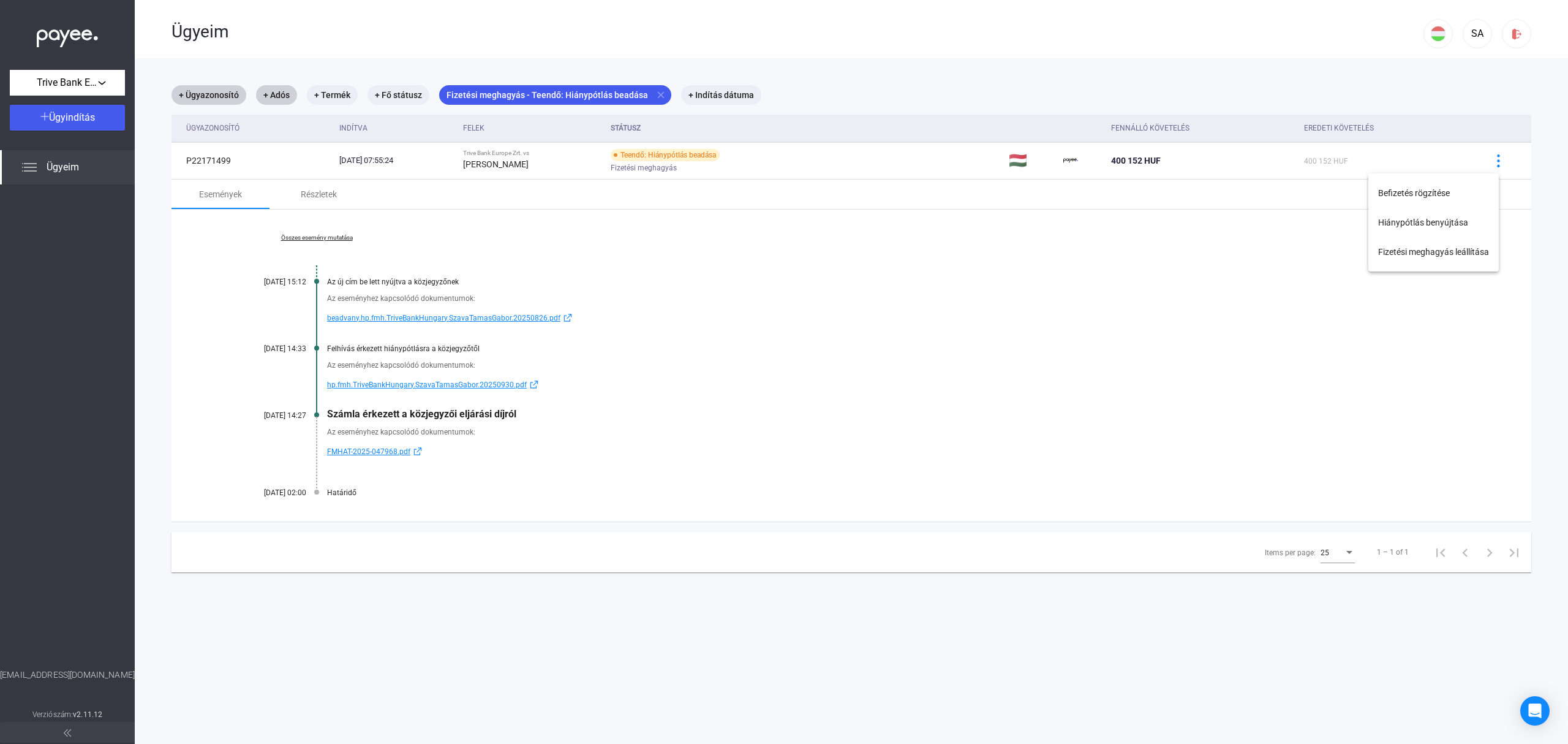
click at [956, 364] on div at bounding box center [784, 372] width 1568 height 744
click at [655, 97] on mat-icon "close" at bounding box center [660, 95] width 11 height 11
